Goal: Task Accomplishment & Management: Use online tool/utility

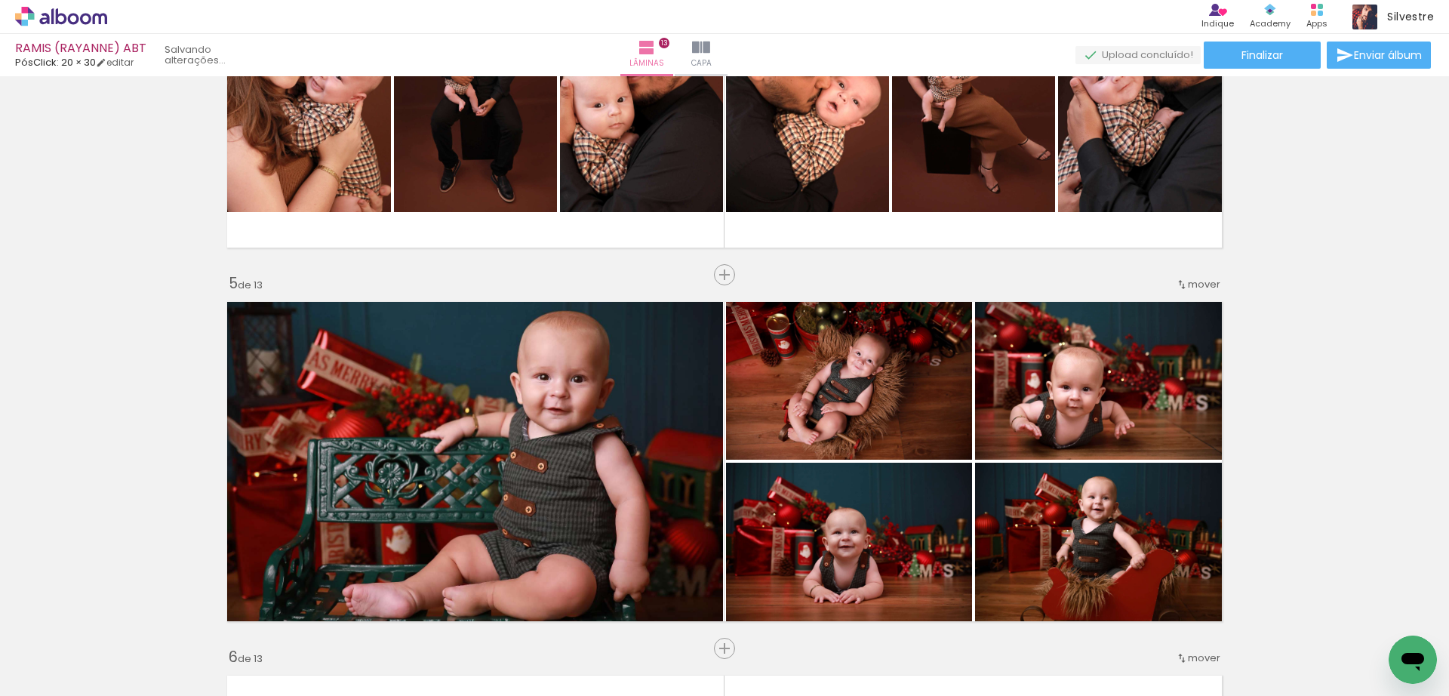
scroll to position [1509, 0]
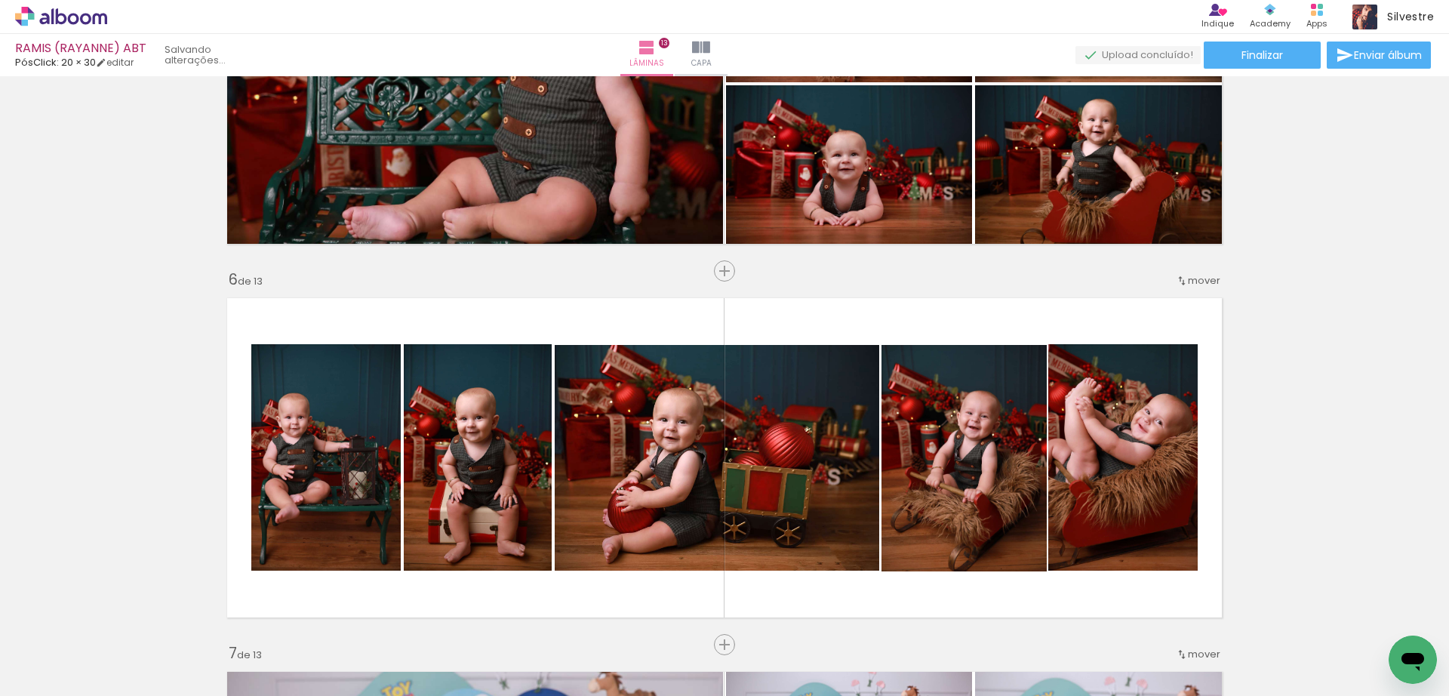
scroll to position [1886, 0]
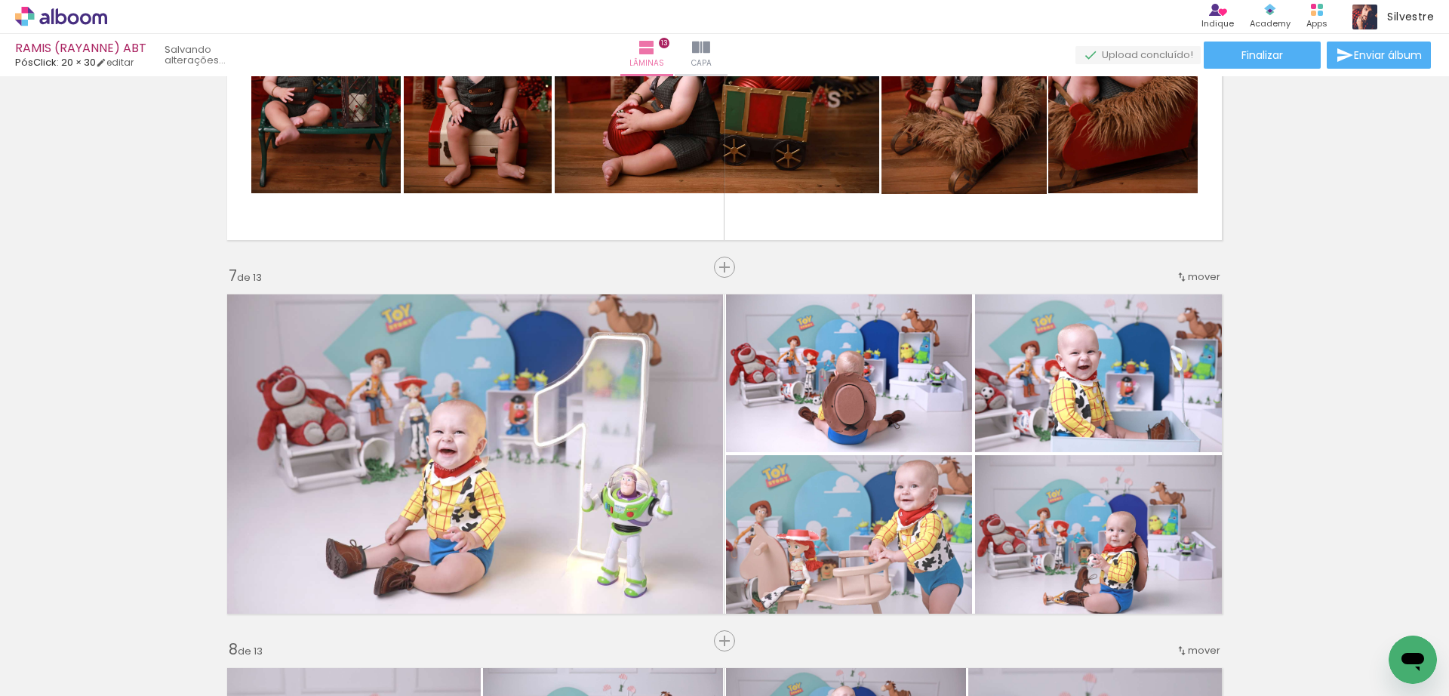
click at [78, 85] on div "Inserir lâmina 1 de 13 Inserir lâmina 2 de 13 Inserir lâmina 3 de 13 Inserir lâ…" at bounding box center [724, 621] width 1449 height 5229
